Goal: Task Accomplishment & Management: Use online tool/utility

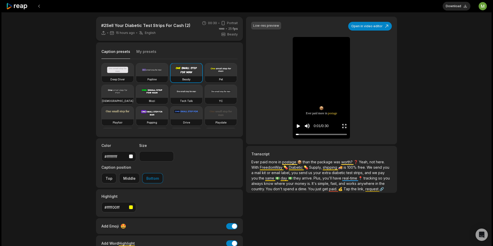
click at [16, 5] on icon at bounding box center [17, 6] width 22 height 7
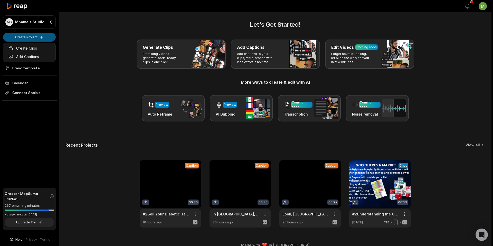
click at [44, 40] on html "MS [PERSON_NAME]'s Studio Create Project Home Projects Brand template Calendar …" at bounding box center [246, 121] width 493 height 246
click at [46, 58] on link "Add Captions" at bounding box center [29, 56] width 50 height 8
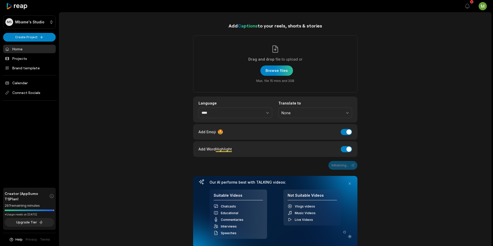
click at [286, 69] on div "button" at bounding box center [277, 71] width 33 height 10
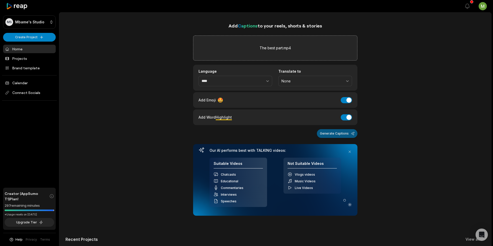
click at [331, 133] on button "Generate Captions" at bounding box center [337, 133] width 41 height 9
